Goal: Book appointment/travel/reservation

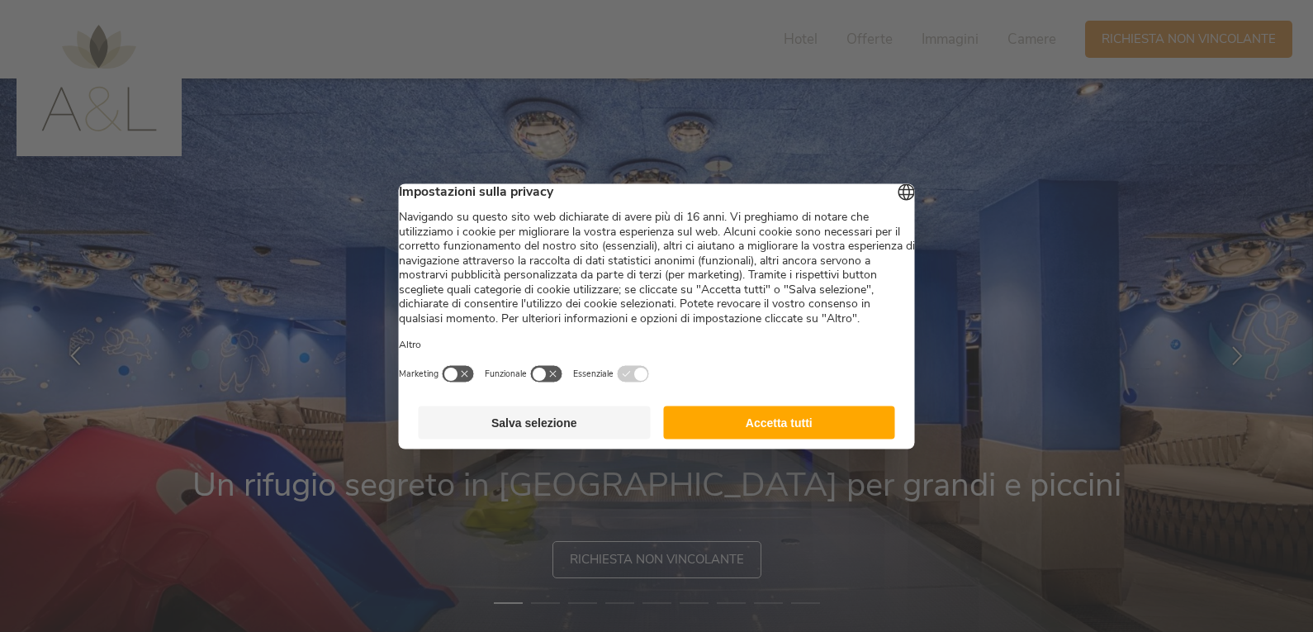
click at [799, 439] on button "Accetta tutti" at bounding box center [779, 422] width 232 height 33
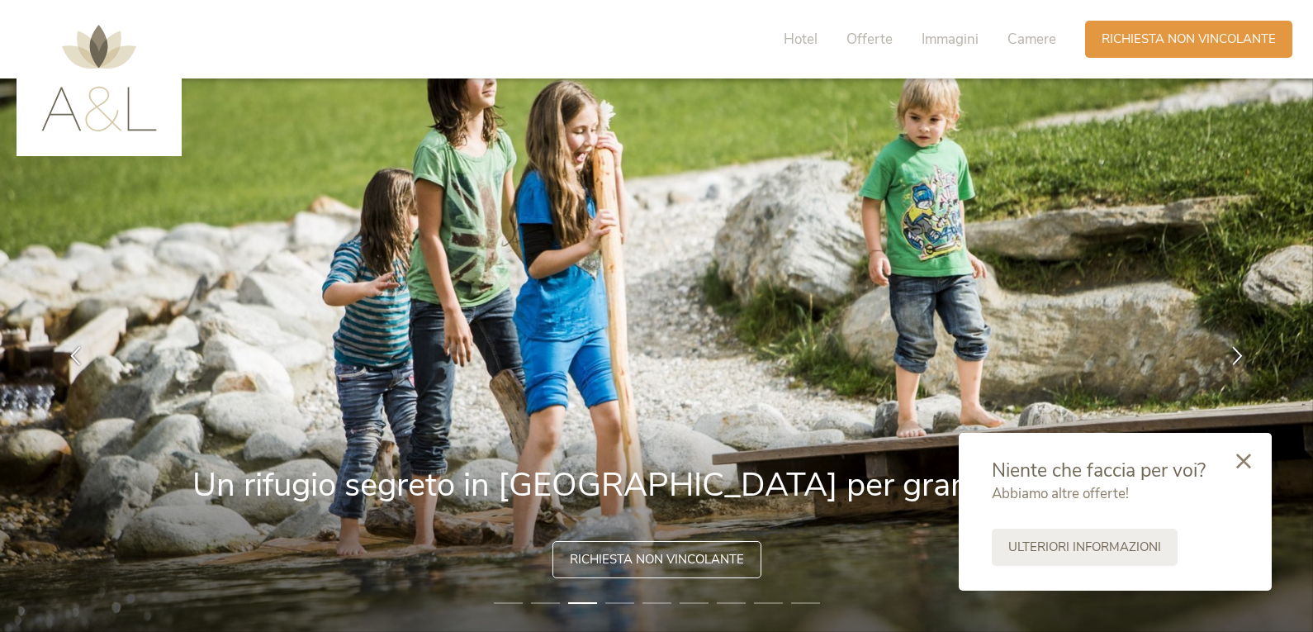
click at [605, 594] on img at bounding box center [656, 354] width 1313 height 553
click at [615, 600] on li "4" at bounding box center [619, 603] width 29 height 17
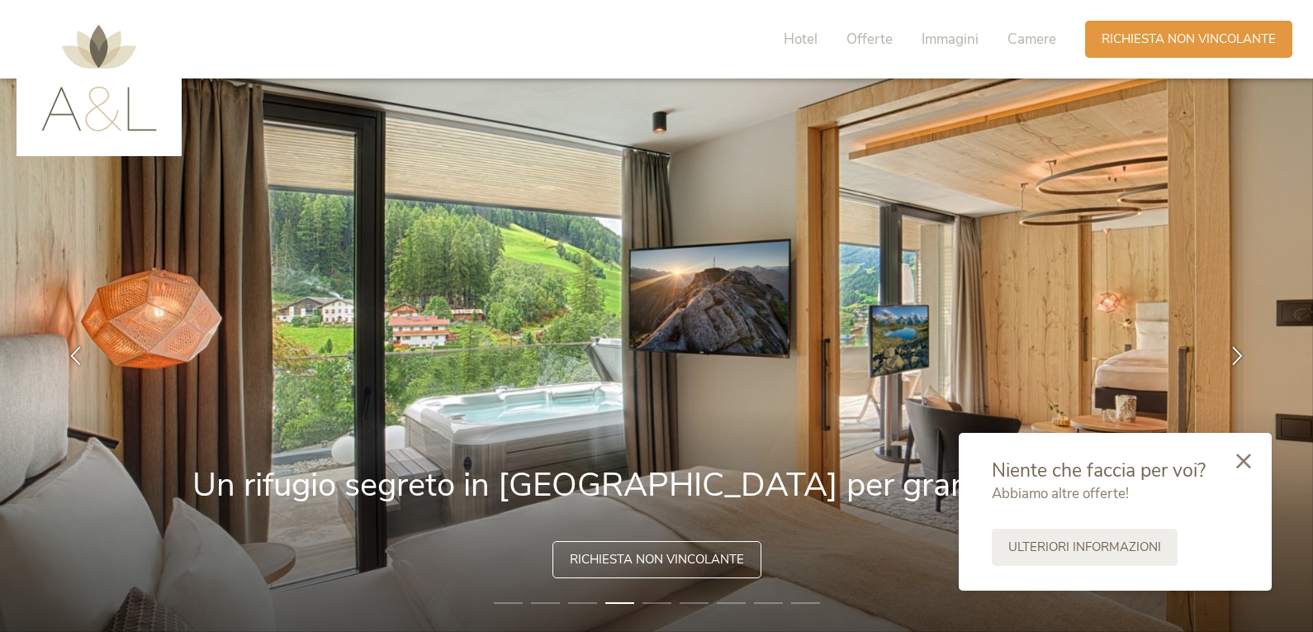
click at [664, 603] on li "5" at bounding box center [657, 603] width 29 height 17
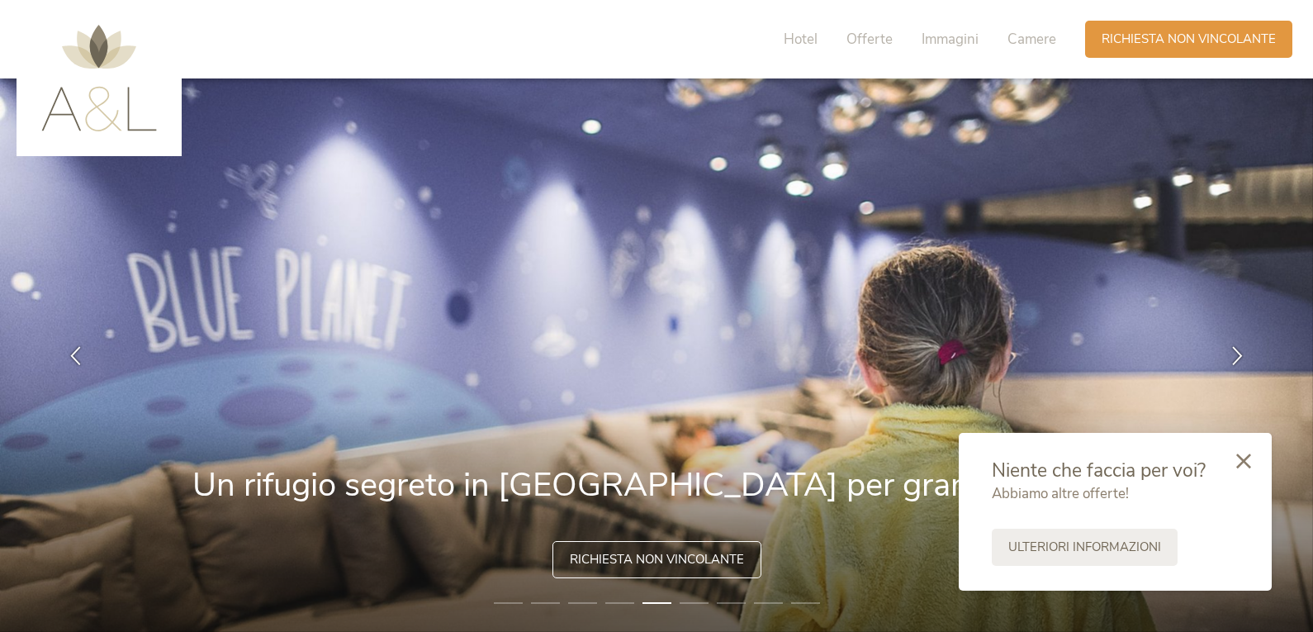
click at [693, 608] on li "6" at bounding box center [694, 603] width 29 height 17
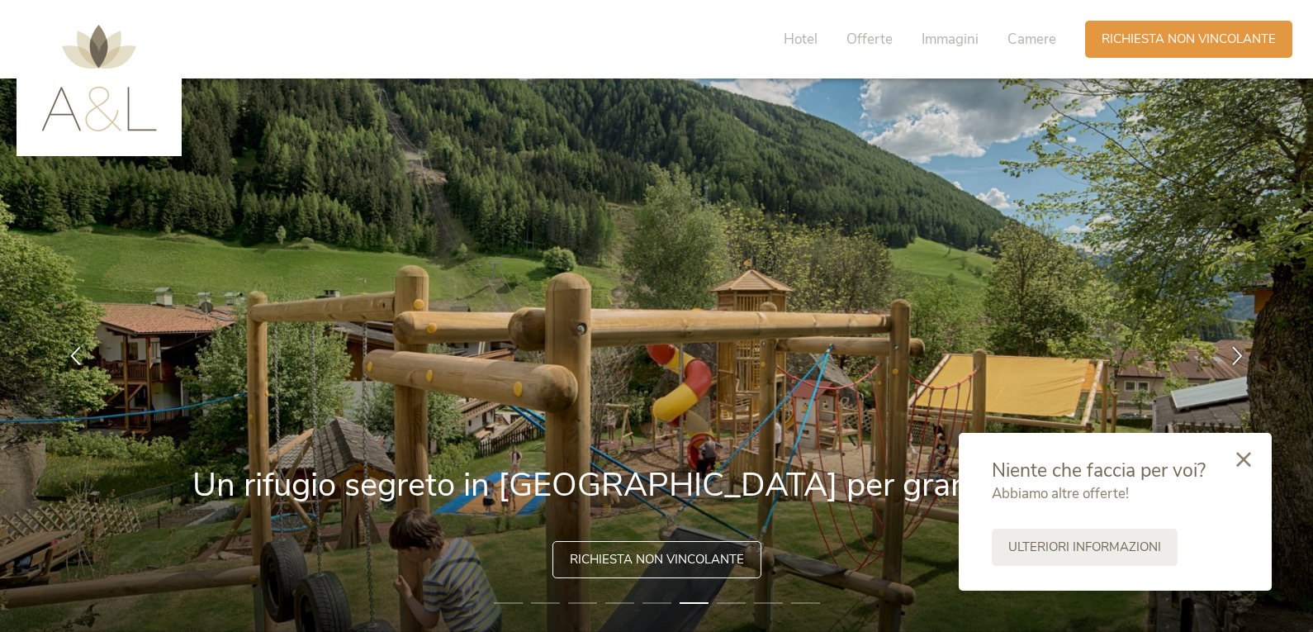
click at [1255, 466] on div at bounding box center [1244, 460] width 56 height 59
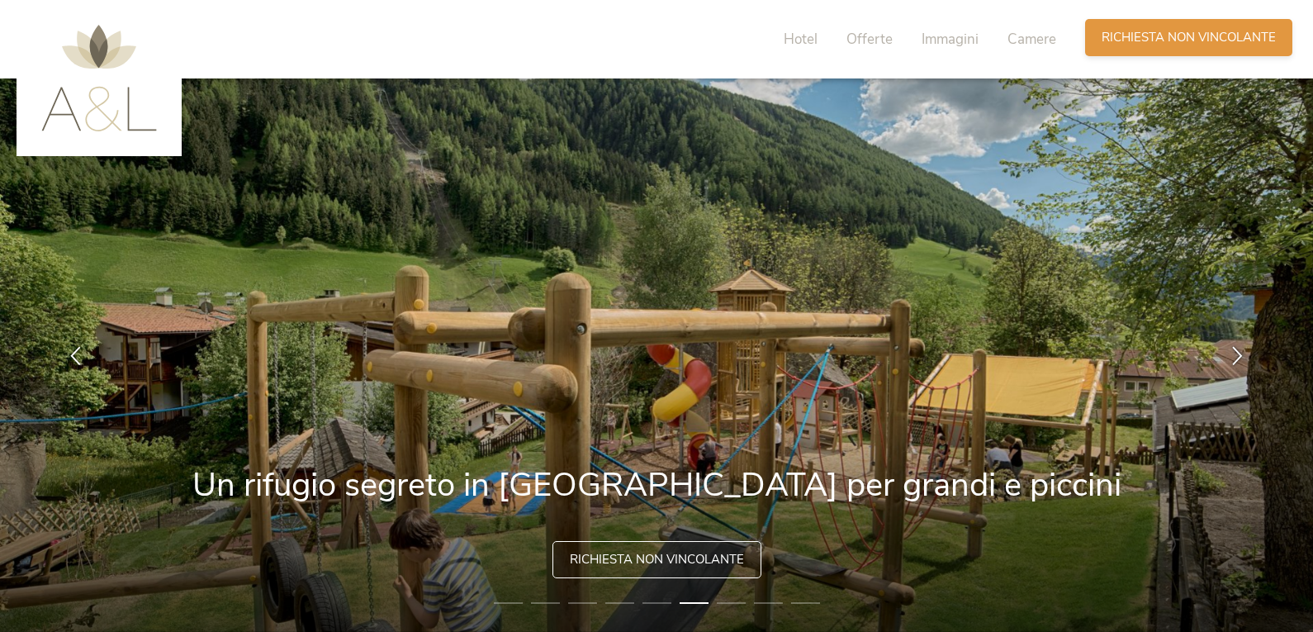
click at [1151, 41] on span "Richiesta non vincolante" at bounding box center [1189, 37] width 174 height 17
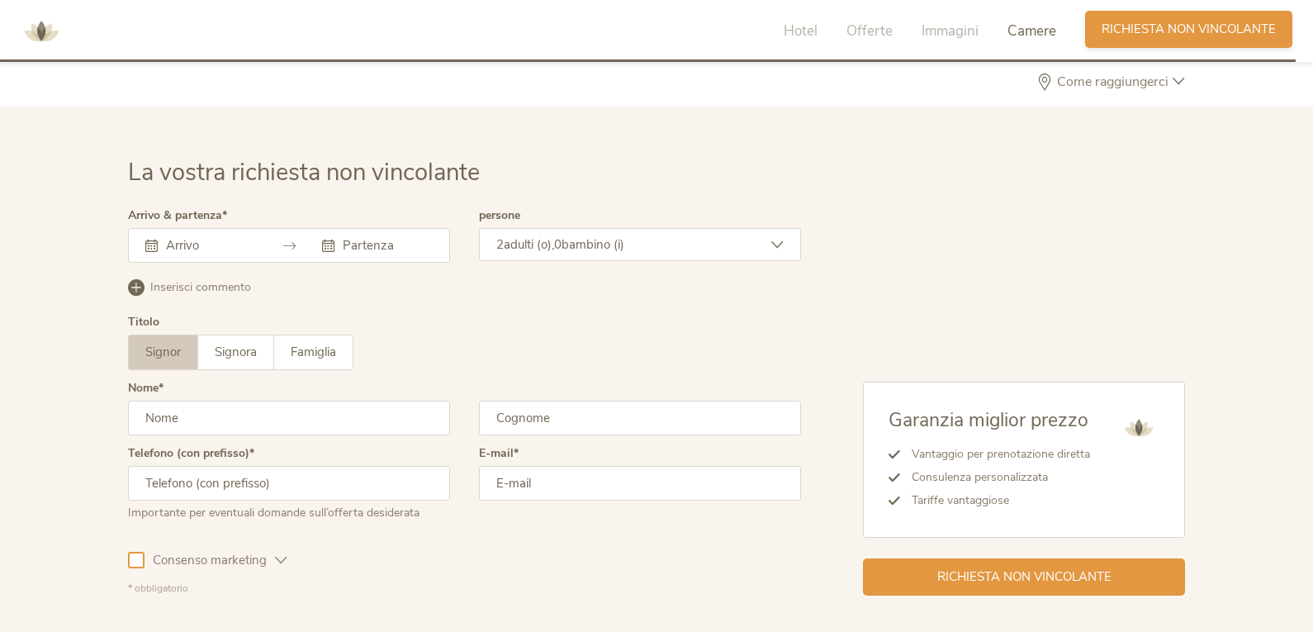
scroll to position [4783, 0]
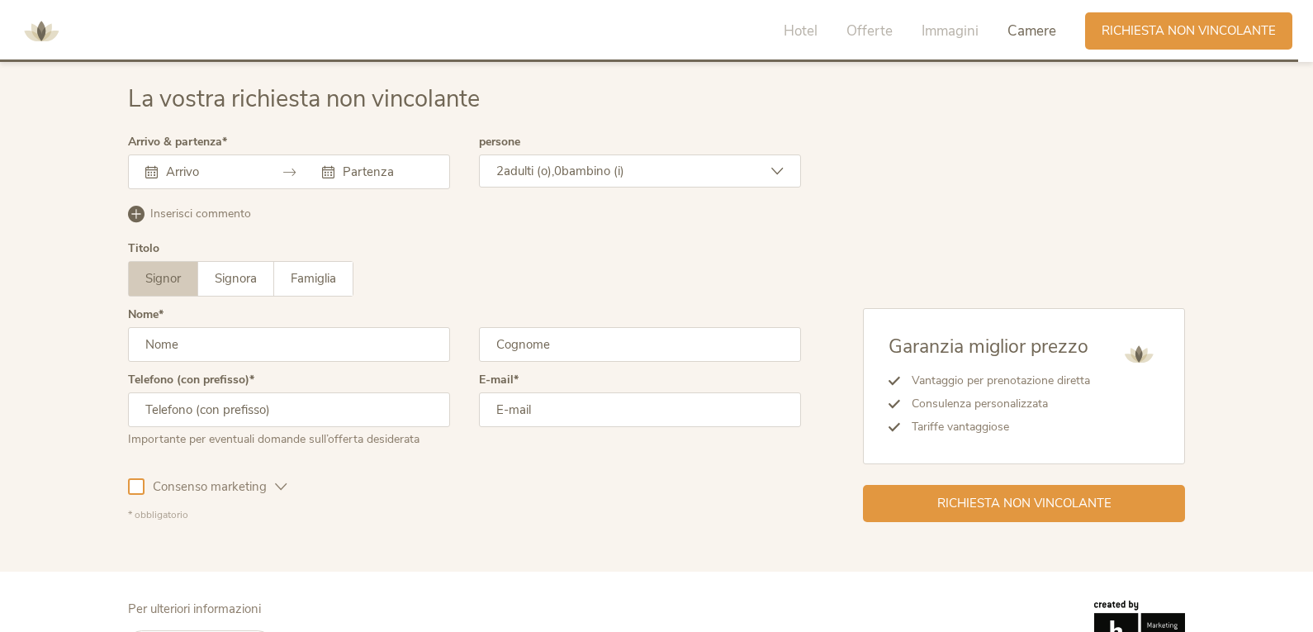
click at [172, 187] on div at bounding box center [289, 171] width 322 height 35
click at [172, 177] on input "text" at bounding box center [209, 172] width 94 height 17
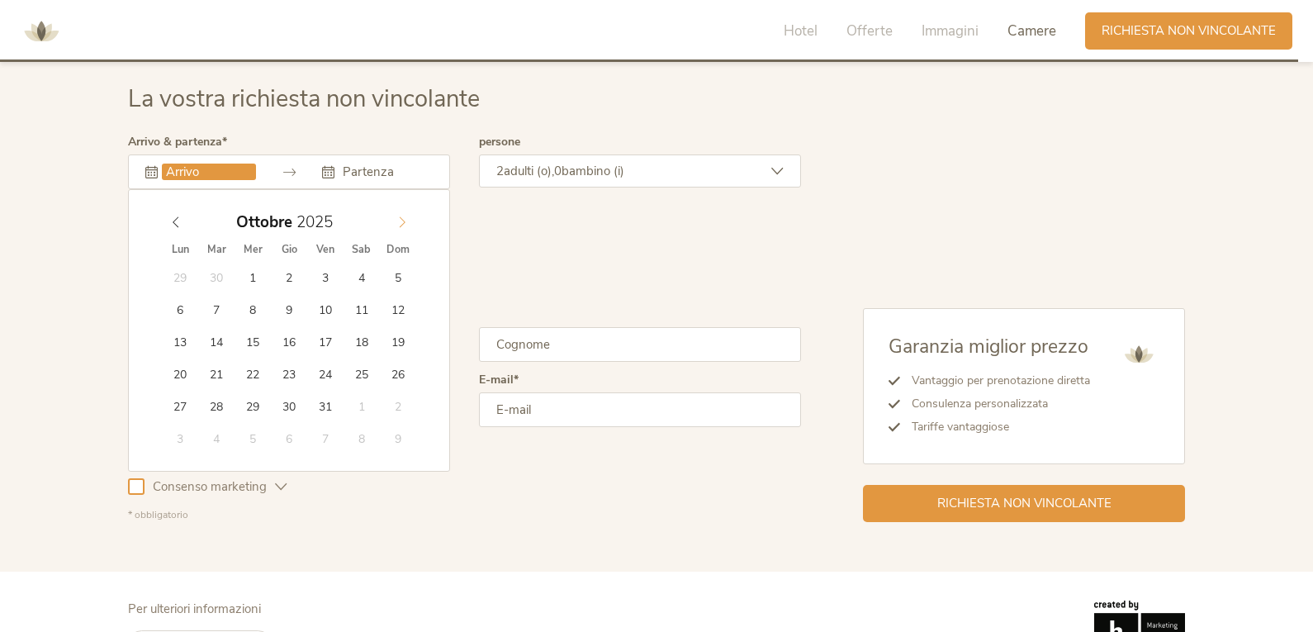
click at [405, 223] on icon at bounding box center [402, 222] width 12 height 12
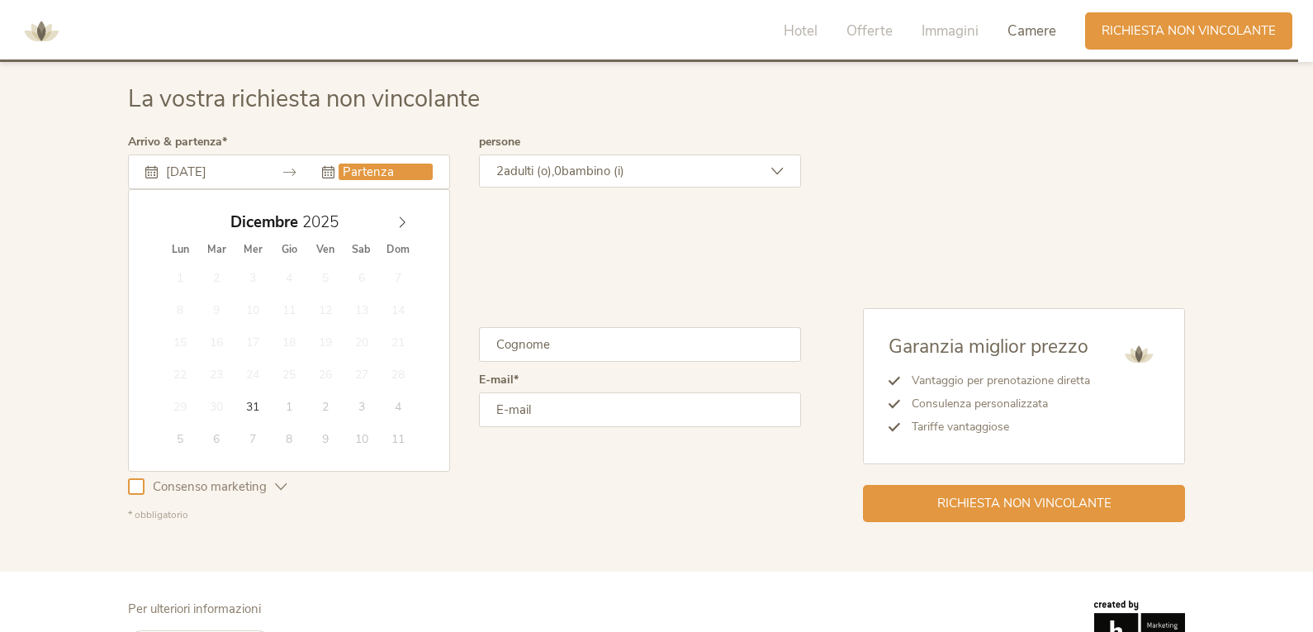
click at [377, 174] on input "text" at bounding box center [386, 172] width 94 height 17
click at [486, 217] on div "Inserisci commento Elimina commento" at bounding box center [464, 212] width 673 height 21
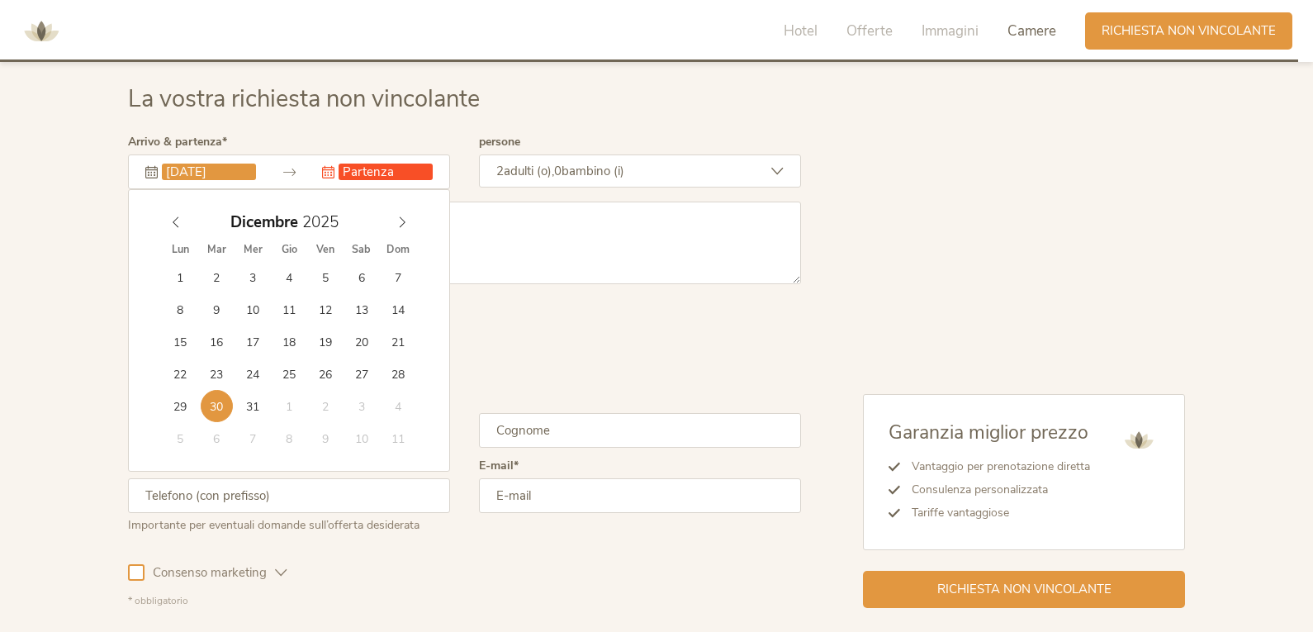
click at [255, 168] on input "[DATE]" at bounding box center [209, 172] width 94 height 17
type input "[DATE]"
type input "2026"
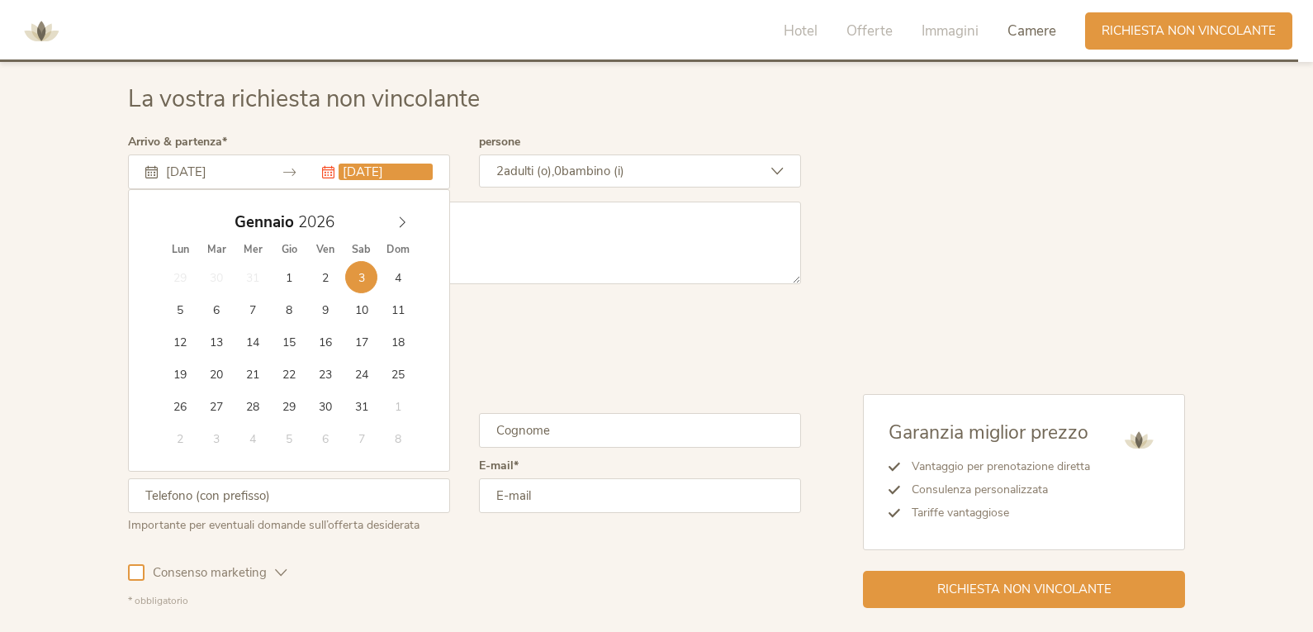
click at [378, 172] on input "[DATE]" at bounding box center [386, 172] width 94 height 17
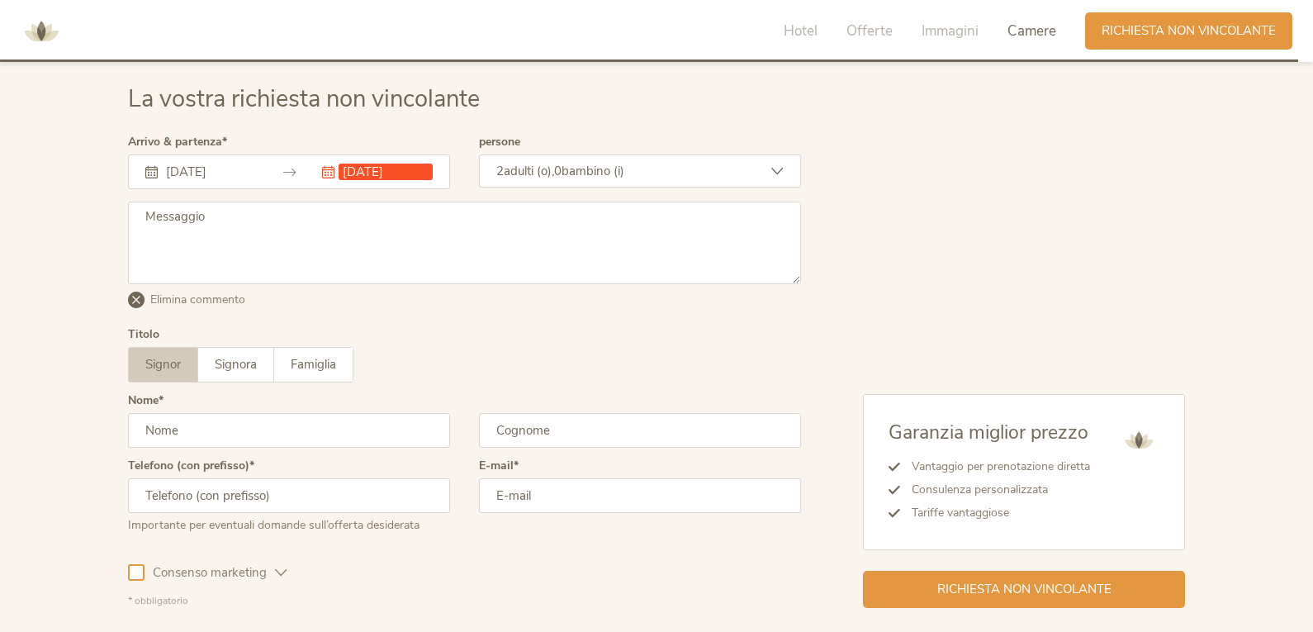
click at [481, 315] on div "Inserisci commento Elimina commento" at bounding box center [464, 265] width 673 height 127
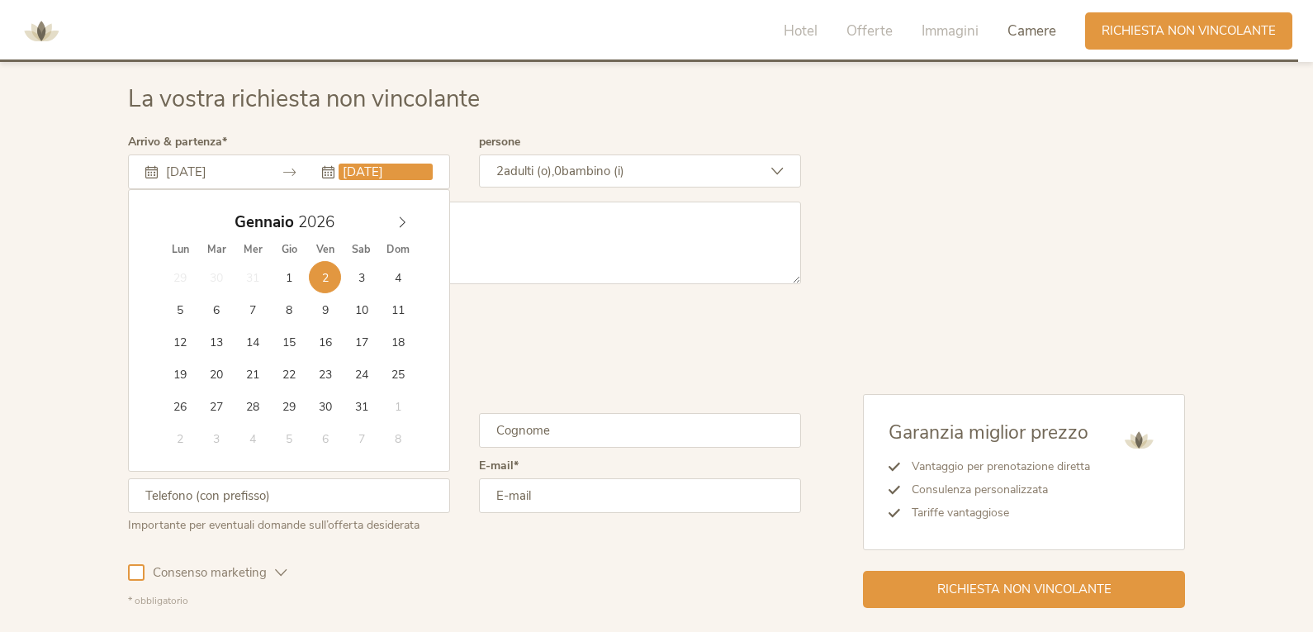
click at [345, 169] on input "[DATE]" at bounding box center [386, 172] width 94 height 17
click at [586, 361] on div "Signor Signora Famiglia Signor Signora [GEOGRAPHIC_DATA]" at bounding box center [464, 365] width 673 height 36
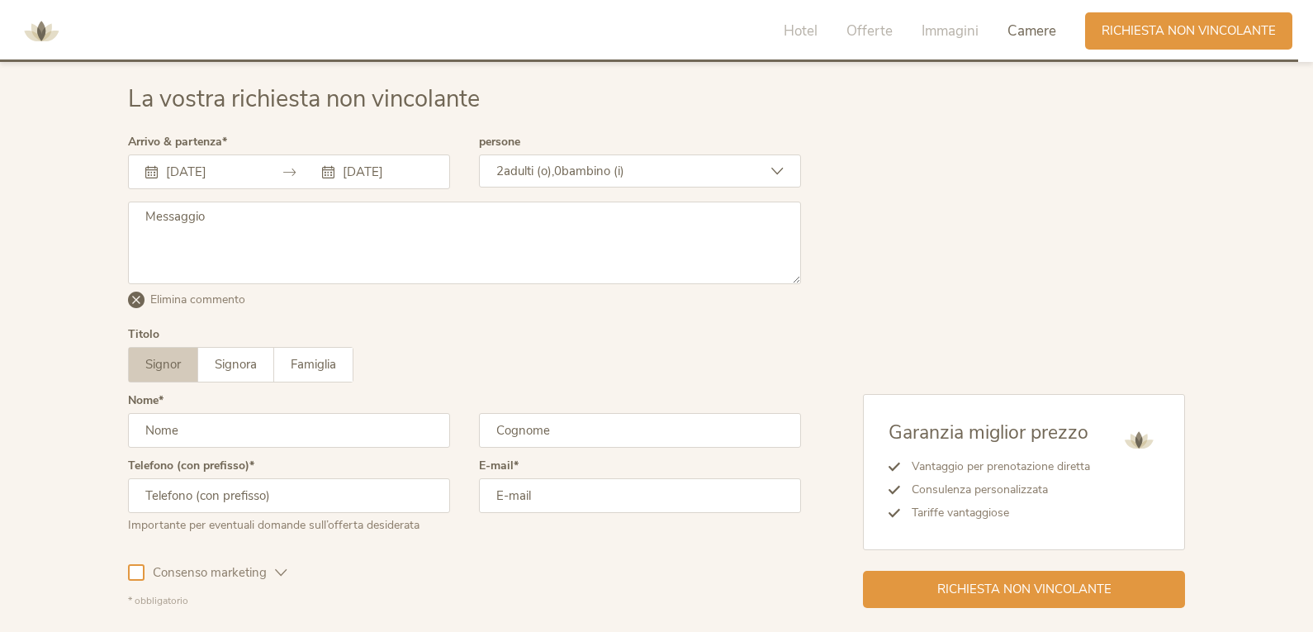
click at [361, 193] on div "Arrivo & partenza [DATE] [DATE] [DATE] Lun Mar Mer Gio Ven Sab Dom 1 2 3 4 5 6 …" at bounding box center [289, 168] width 322 height 65
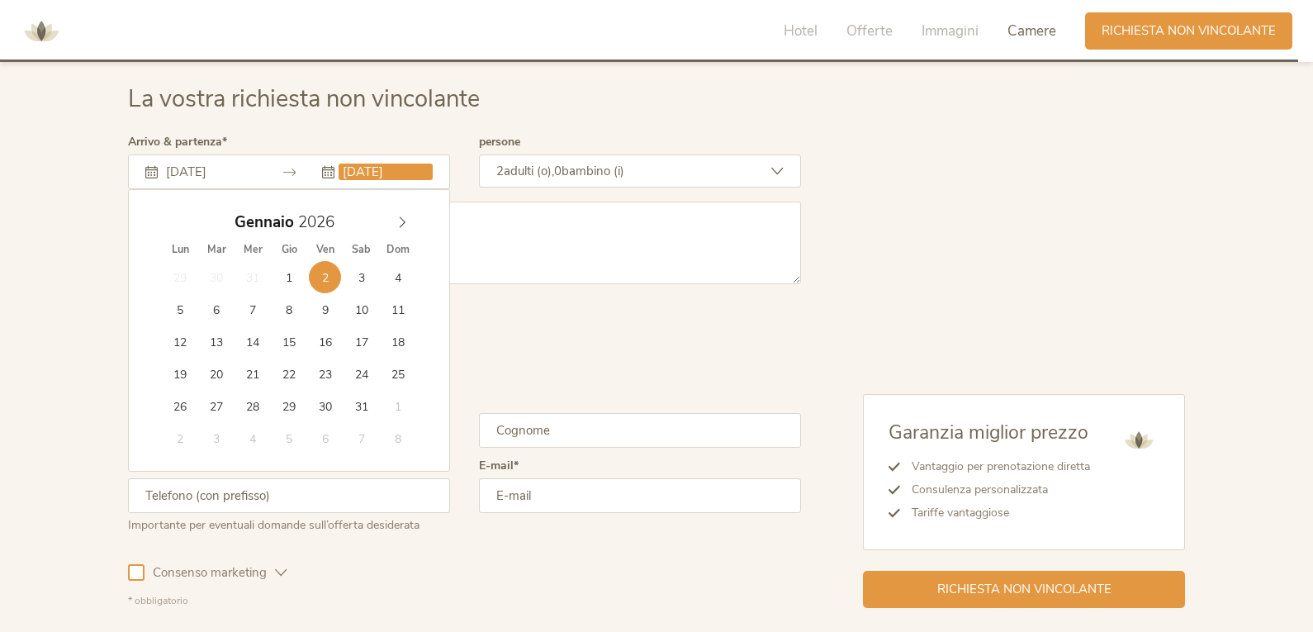
click at [353, 178] on input "[DATE]" at bounding box center [386, 172] width 94 height 17
click at [415, 274] on div "29 30 31 1 2 3 4 5 6 7 8 9 10 11 12 13 14 15 16 17 18 19 20 21 22 23 24 25 26 2…" at bounding box center [289, 357] width 254 height 193
type input "[DATE]"
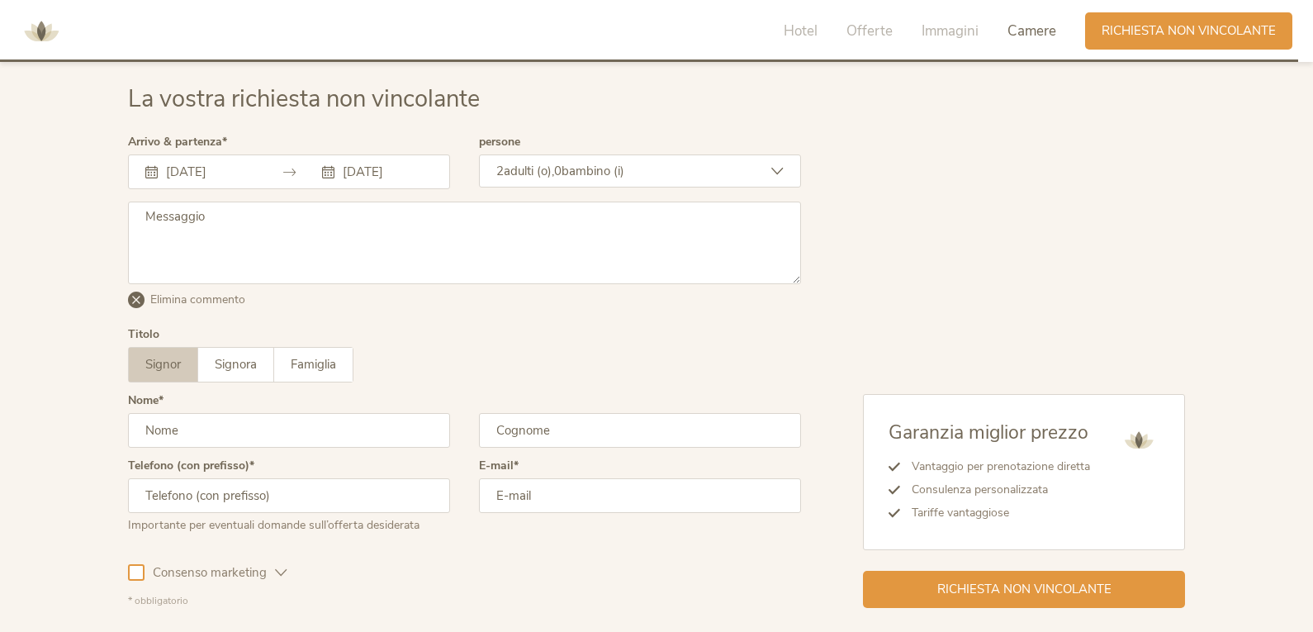
click at [572, 354] on div "Signor Signora Famiglia Signor Signora [GEOGRAPHIC_DATA]" at bounding box center [464, 365] width 673 height 36
click at [643, 159] on div "2 adulti (o), 0 bambino (i)" at bounding box center [640, 170] width 322 height 33
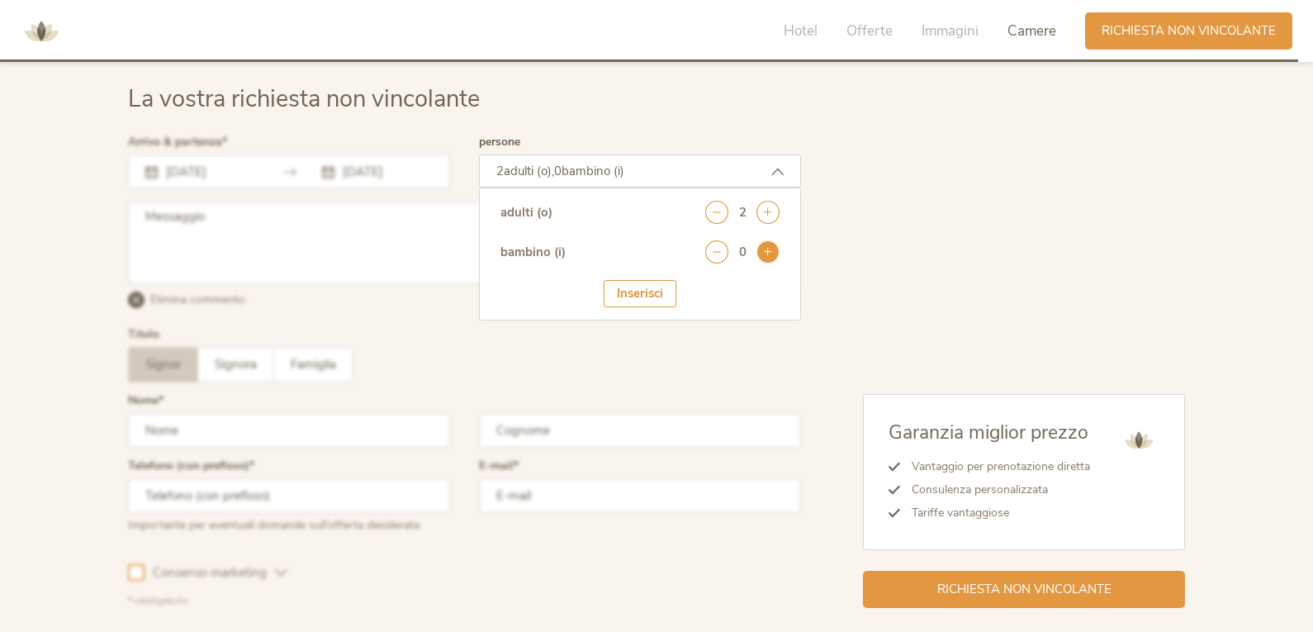
click at [766, 259] on icon at bounding box center [768, 251] width 23 height 23
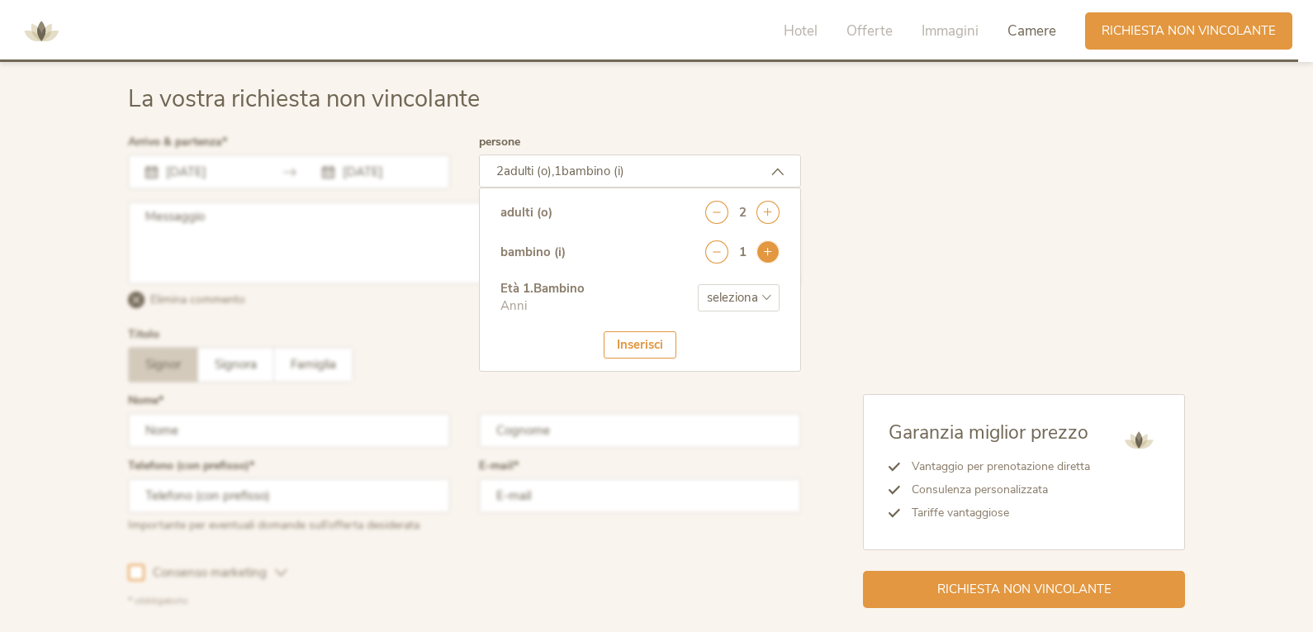
click at [766, 259] on icon at bounding box center [768, 251] width 23 height 23
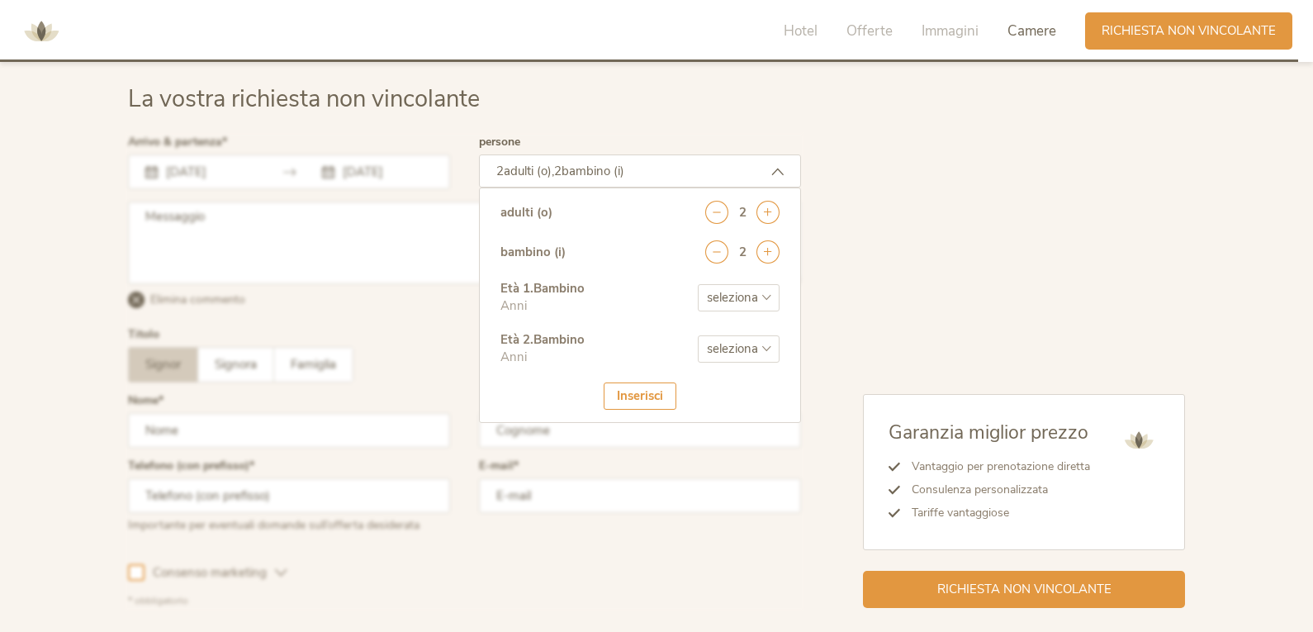
click at [745, 303] on select "seleziona 0 1 2 3 4 5 6 7 8 9 10 11 12 13 14 15 16 17" at bounding box center [739, 297] width 82 height 27
select select "10"
click at [698, 284] on select "seleziona 0 1 2 3 4 5 6 7 8 9 10 11 12 13 14 15 16 17" at bounding box center [739, 297] width 82 height 27
click at [736, 363] on div "Età 2 . Bambino Anni seleziona 0 1 2 3 4 5 6 7 8 9 10 11 12 13 14 15 16 17" at bounding box center [640, 356] width 279 height 51
click at [730, 349] on select "seleziona 0 1 2 3 4 5 6 7 8 9 10 11 12 13 14 15 16 17" at bounding box center [739, 348] width 82 height 27
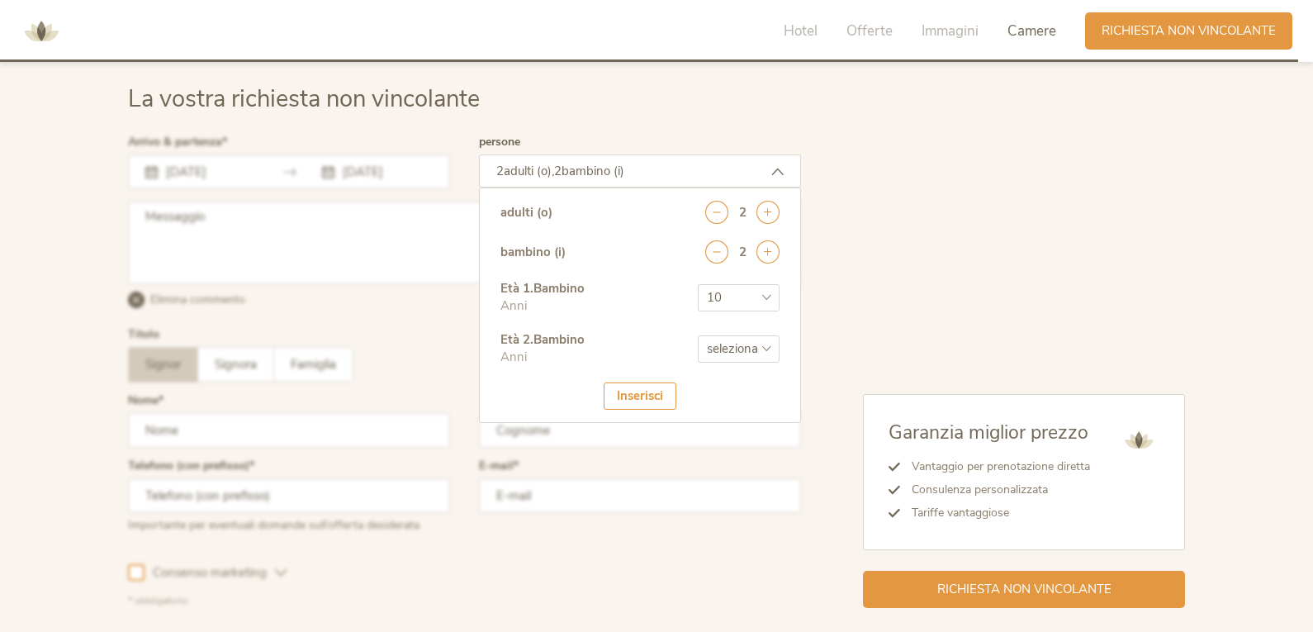
select select "11"
click at [698, 335] on select "seleziona 0 1 2 3 4 5 6 7 8 9 10 11 12 13 14 15 16 17" at bounding box center [739, 348] width 82 height 27
click at [643, 402] on div "Inserisci" at bounding box center [640, 395] width 73 height 27
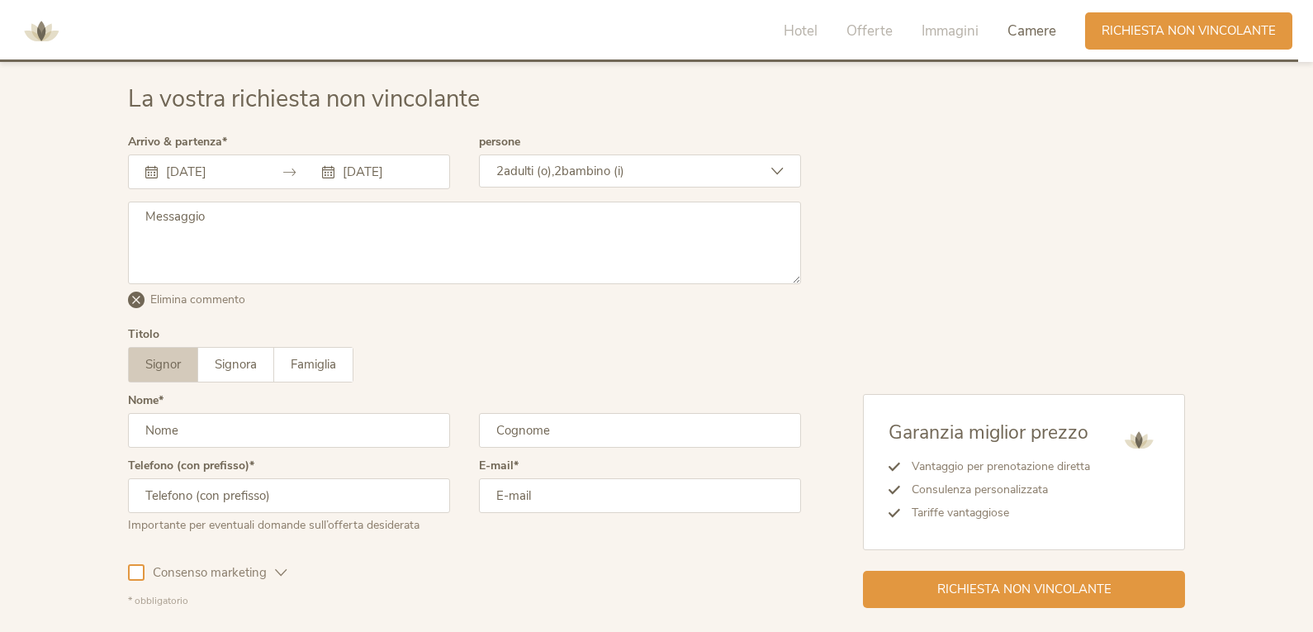
click at [890, 300] on div "Garanzia miglior prezzo Vantaggio per prenotazione diretta Consulenza personali…" at bounding box center [993, 371] width 384 height 471
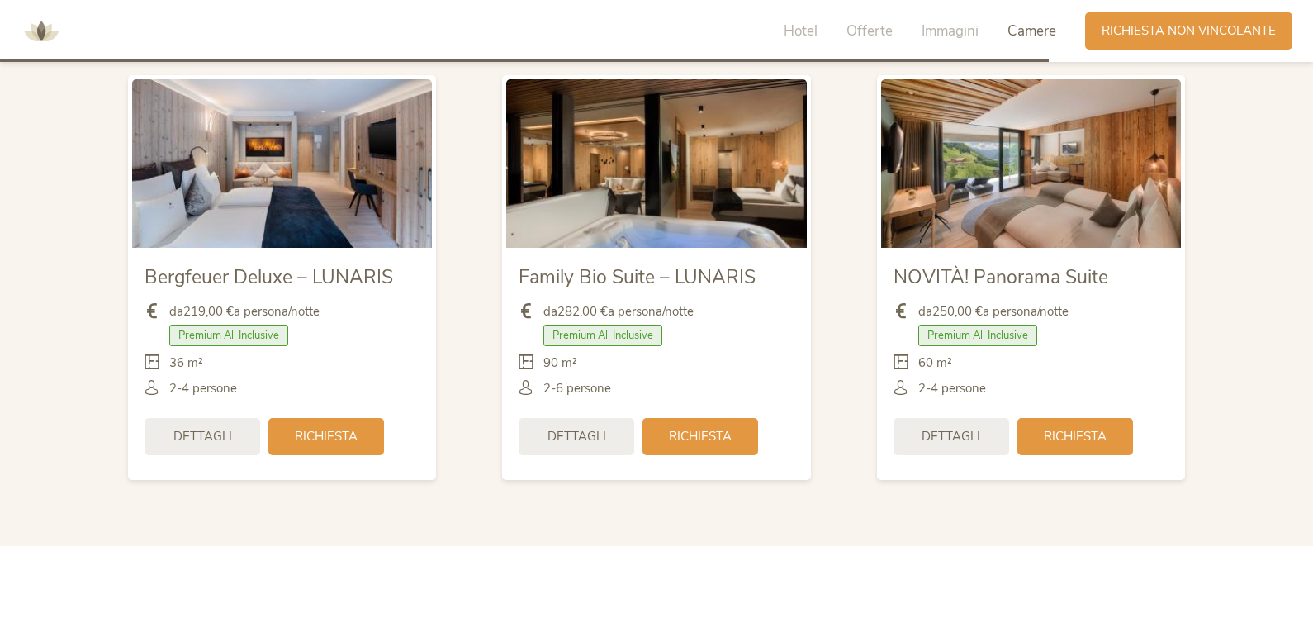
click at [1013, 32] on span "Camere" at bounding box center [1032, 30] width 49 height 19
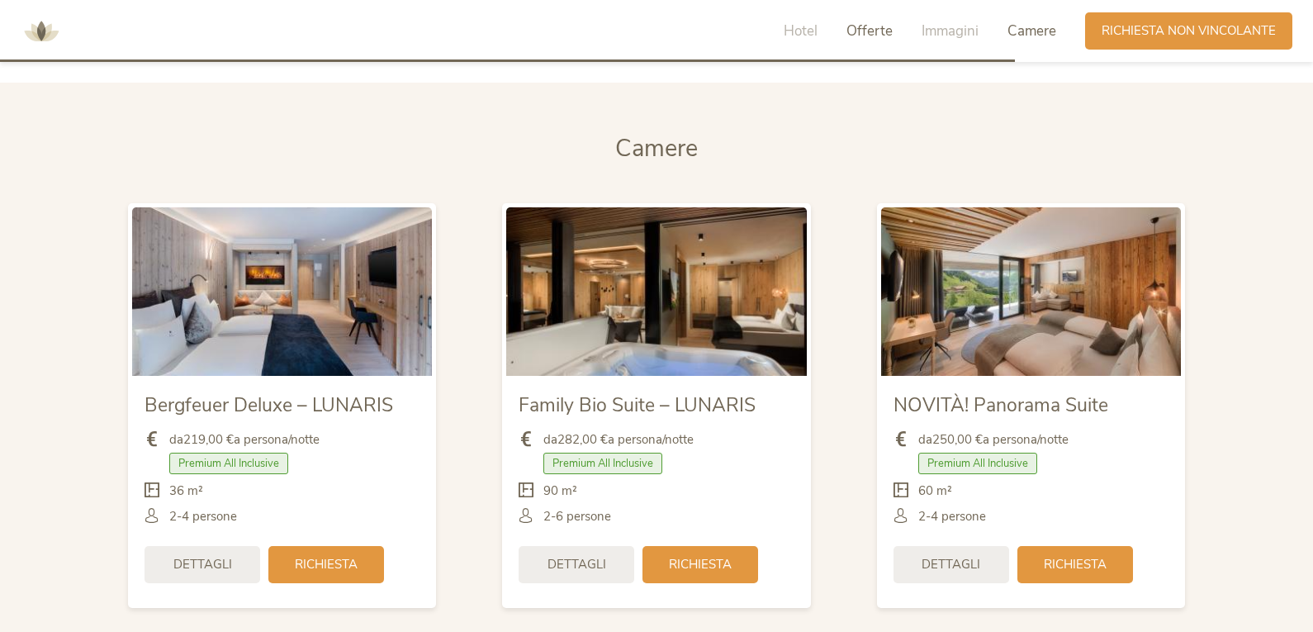
click at [869, 30] on span "Offerte" at bounding box center [870, 30] width 46 height 19
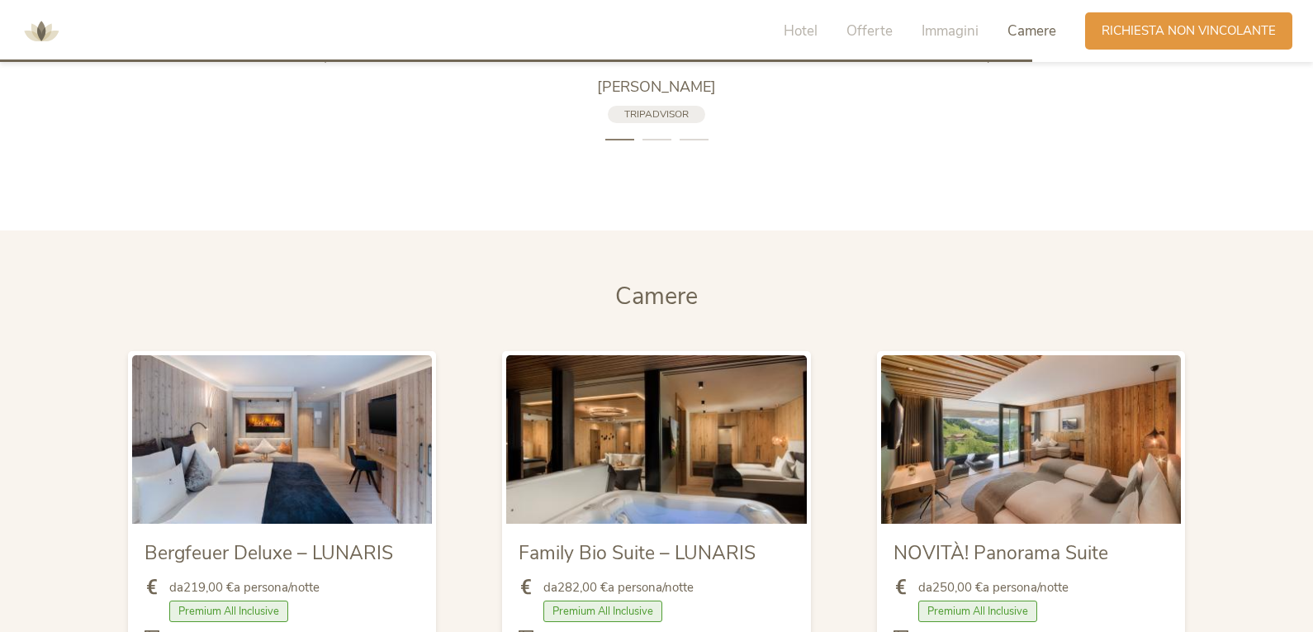
scroll to position [3900, 0]
